Goal: Transaction & Acquisition: Purchase product/service

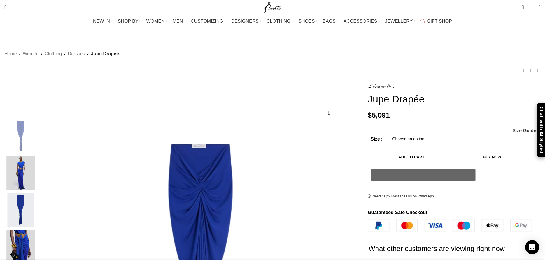
click at [38, 163] on img "2 / 4" at bounding box center [21, 173] width 36 height 34
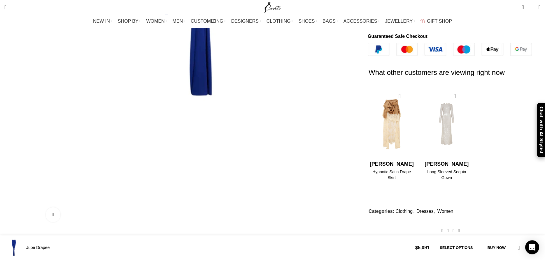
scroll to position [327, 0]
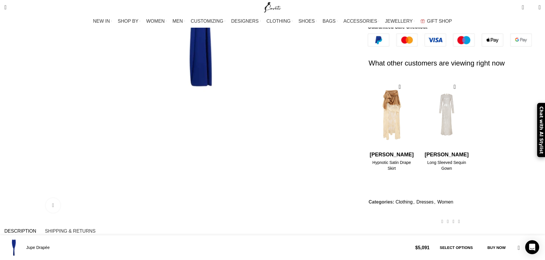
drag, startPoint x: 100, startPoint y: 119, endPoint x: 173, endPoint y: 120, distance: 72.9
copy strong "chiaparelli Blue Jupe Drapée"
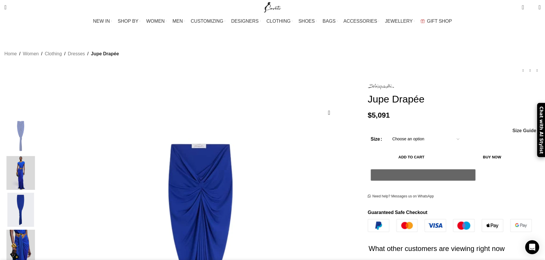
scroll to position [119, 0]
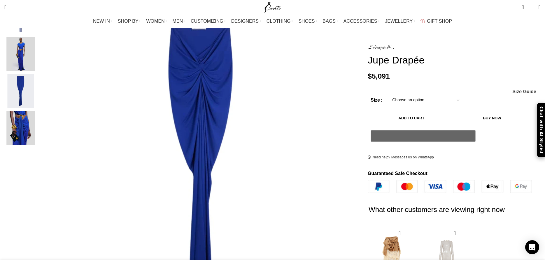
click at [38, 113] on img "4 / 4" at bounding box center [21, 128] width 36 height 34
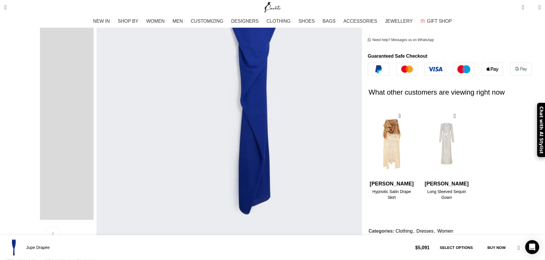
scroll to position [297, 0]
click at [95, 259] on span "Shipping & Returns" at bounding box center [70, 261] width 50 height 5
click at [36, 259] on span "Description" at bounding box center [20, 261] width 32 height 5
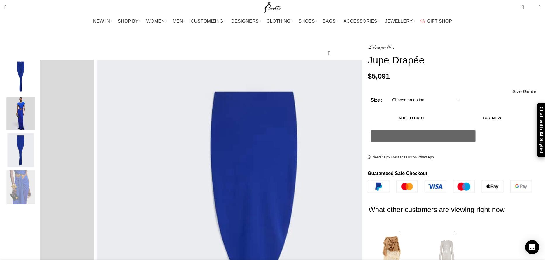
scroll to position [0, 0]
